Goal: Find specific page/section: Find specific page/section

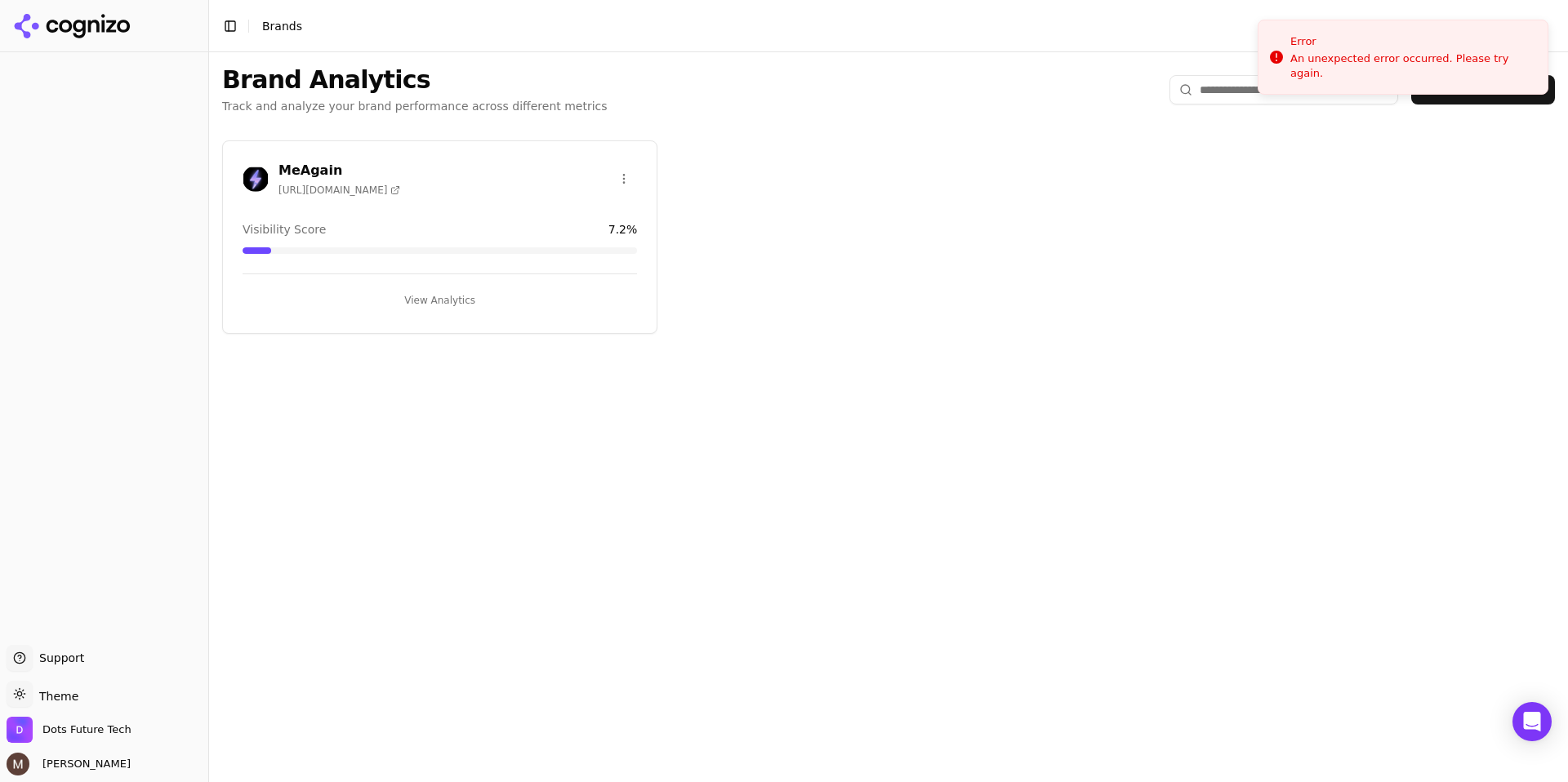
click at [302, 169] on h3 "MeAgain" at bounding box center [339, 170] width 122 height 20
